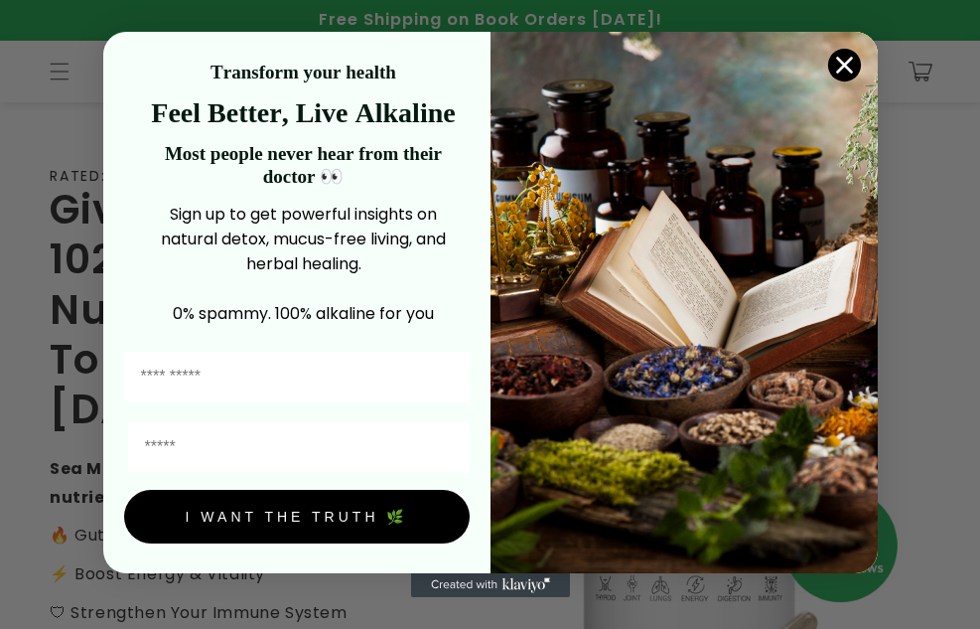
click at [851, 67] on circle "Close dialog" at bounding box center [843, 65] width 33 height 33
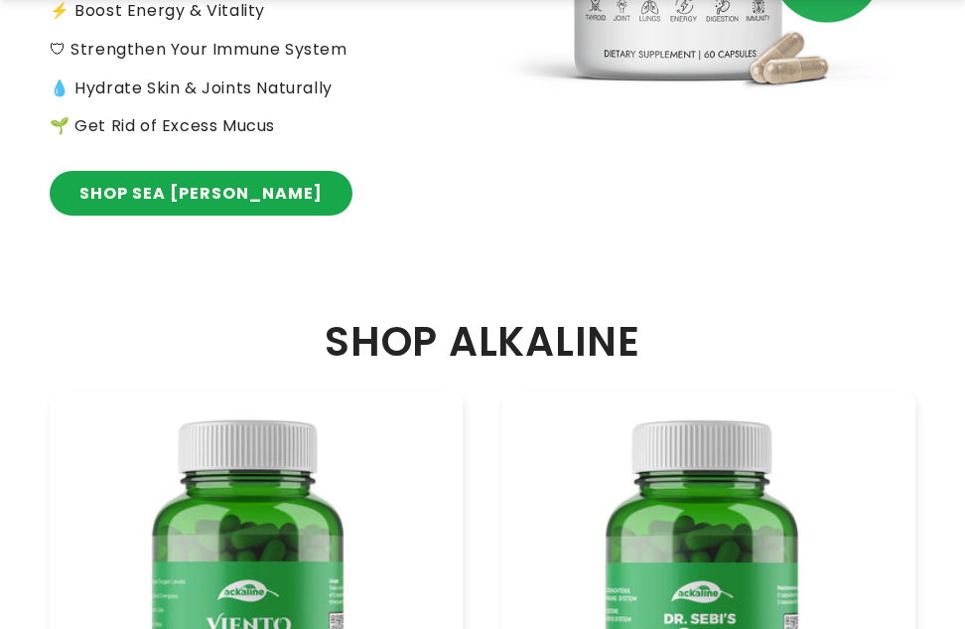
scroll to position [596, 0]
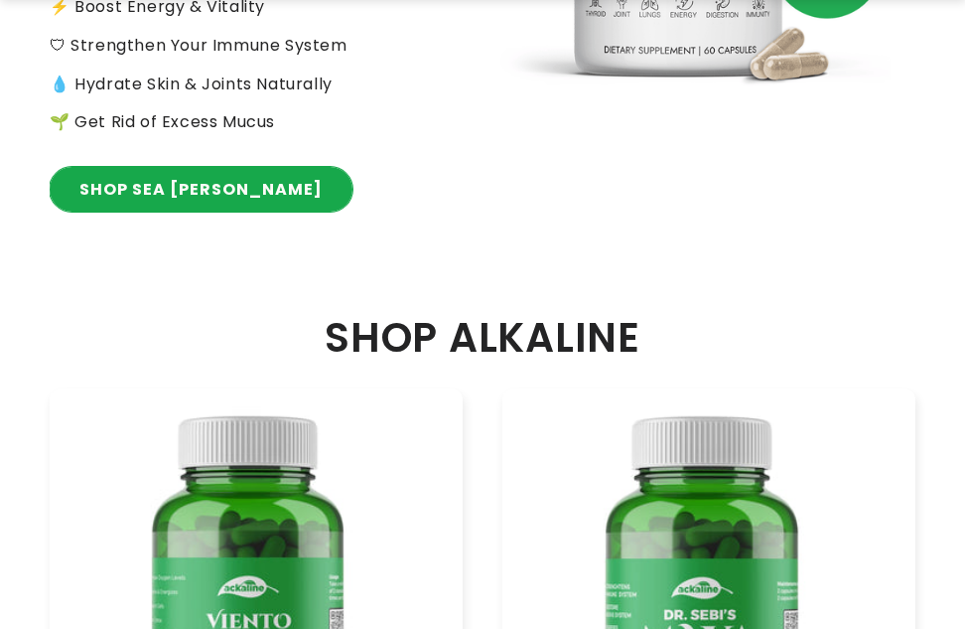
click at [172, 167] on link "SHOP SEA MOSS" at bounding box center [201, 189] width 303 height 45
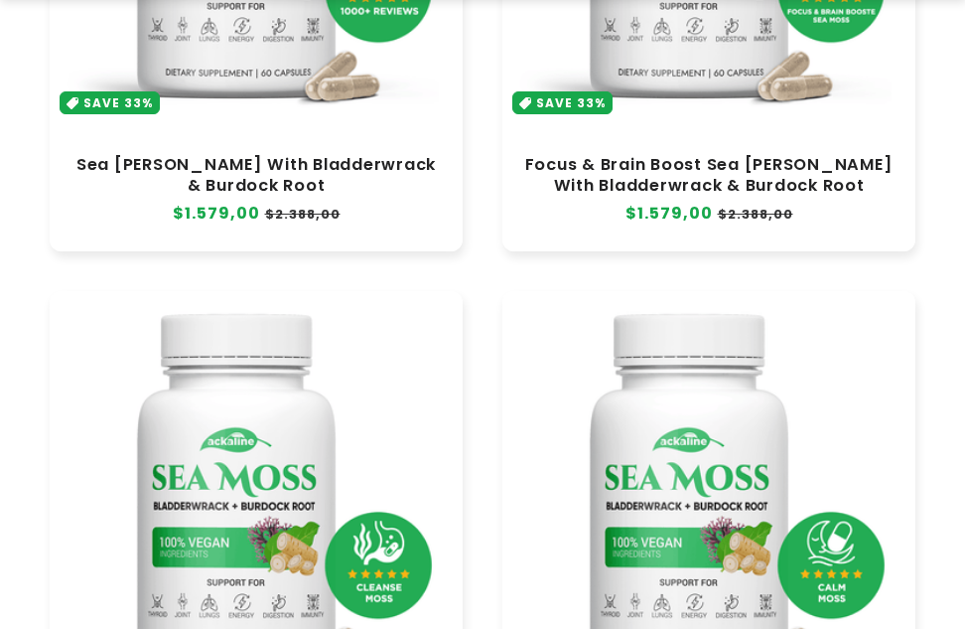
scroll to position [544, 0]
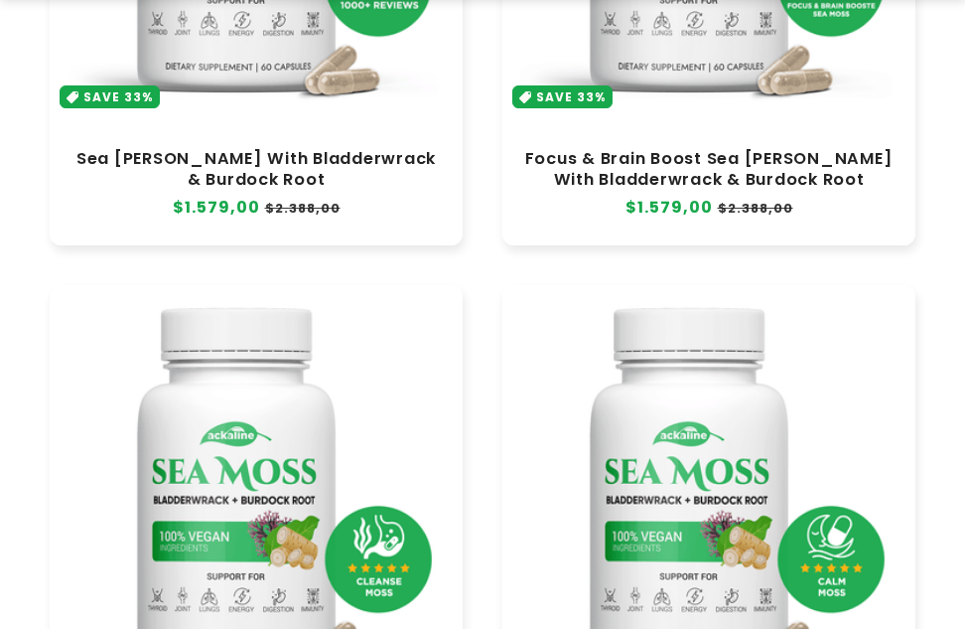
click at [269, 149] on link "Sea [PERSON_NAME] With Bladderwrack & Burdock Root" at bounding box center [256, 169] width 373 height 40
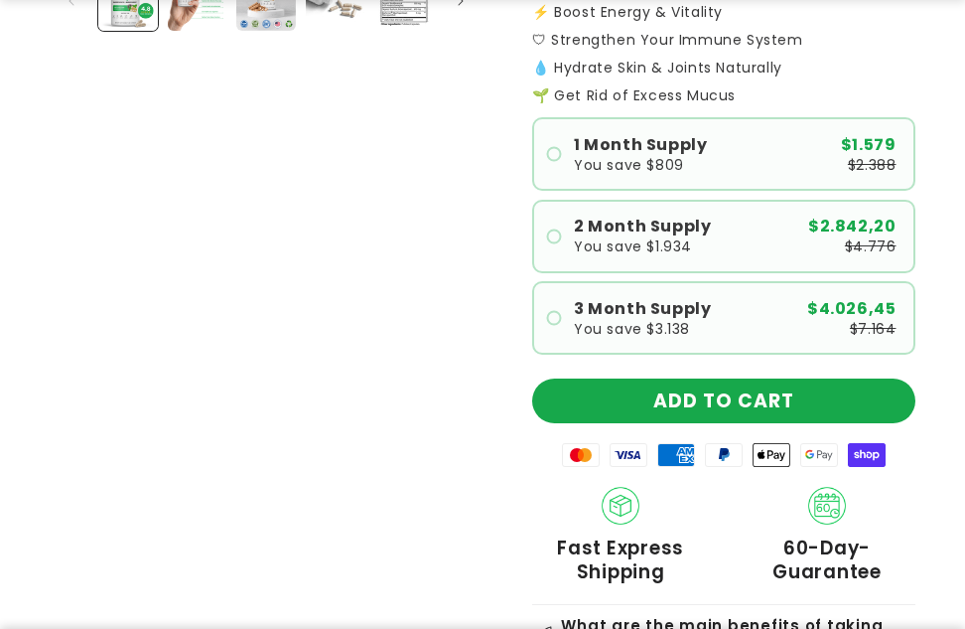
scroll to position [641, 0]
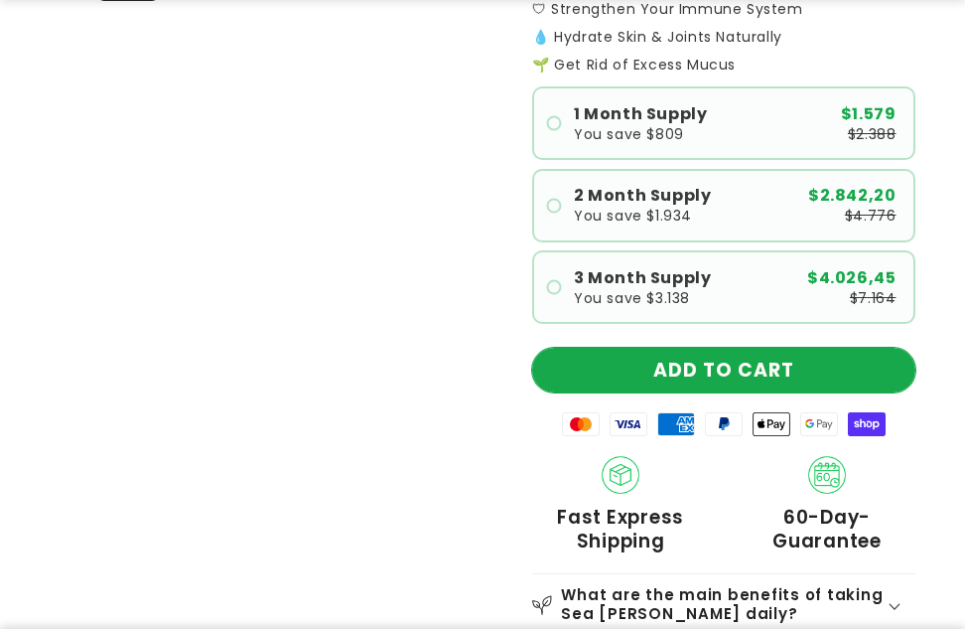
click at [745, 361] on button "ADD TO CART" at bounding box center [723, 370] width 383 height 45
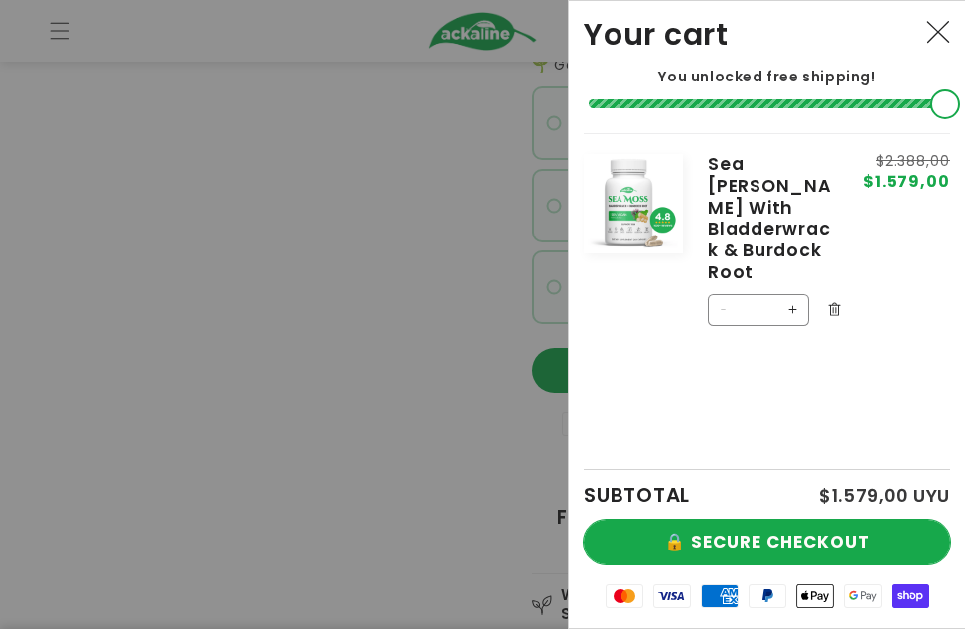
click at [723, 525] on button "🔒 SECURE CHECKOUT" at bounding box center [767, 541] width 366 height 45
